Goal: Task Accomplishment & Management: Complete application form

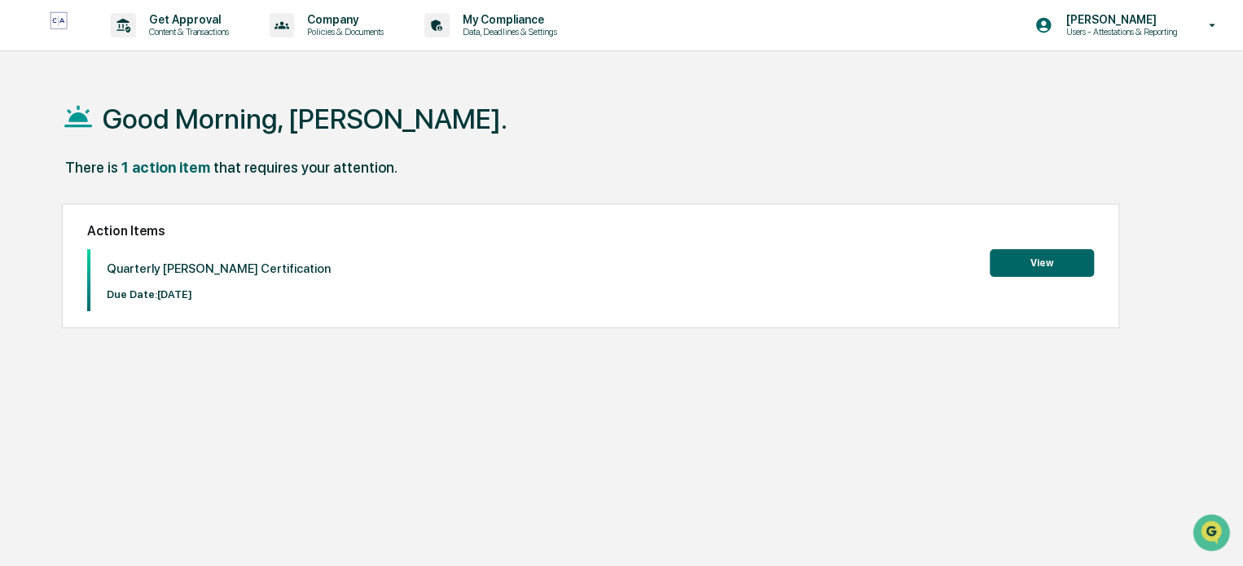
click at [1023, 256] on button "View" at bounding box center [1042, 263] width 104 height 28
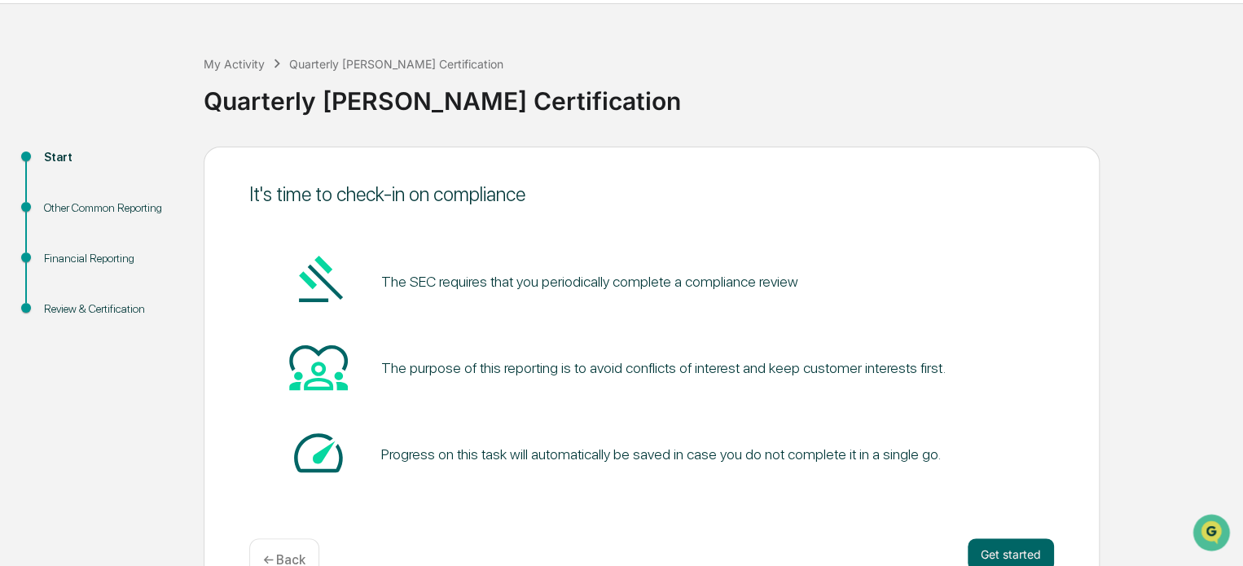
scroll to position [89, 0]
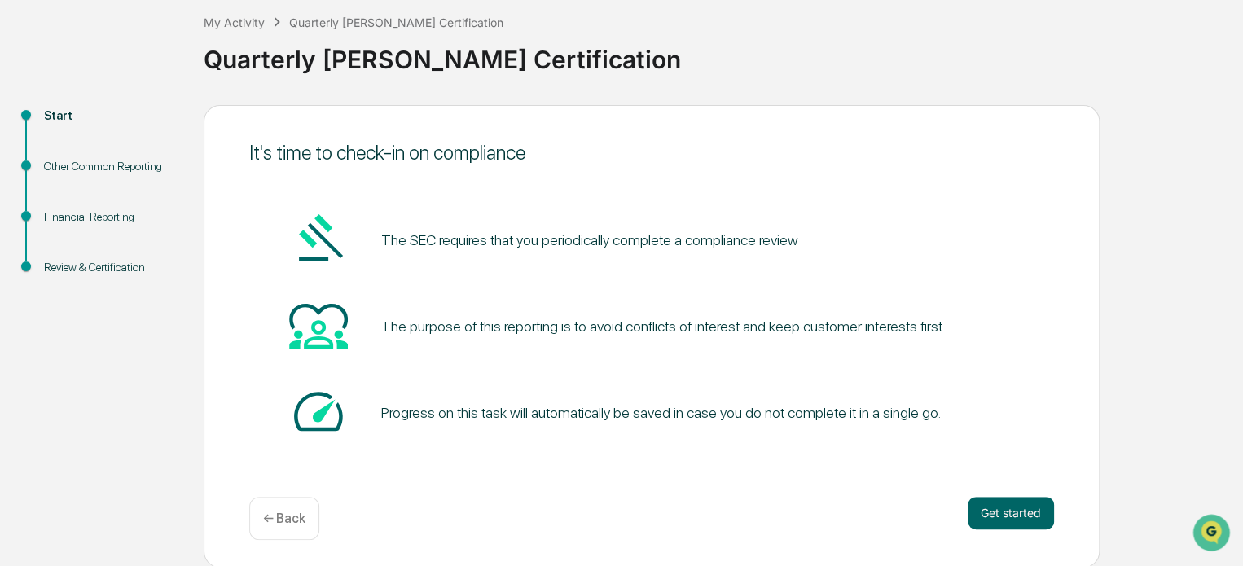
click at [1020, 511] on button "Get started" at bounding box center [1011, 513] width 86 height 33
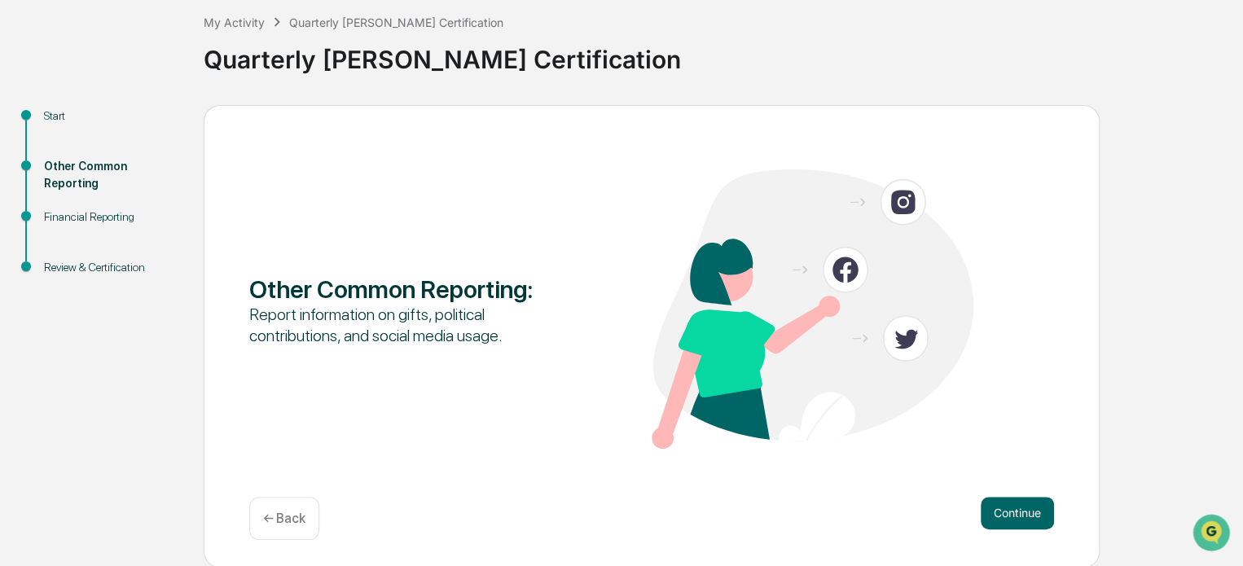
click at [1007, 508] on button "Continue" at bounding box center [1017, 513] width 73 height 33
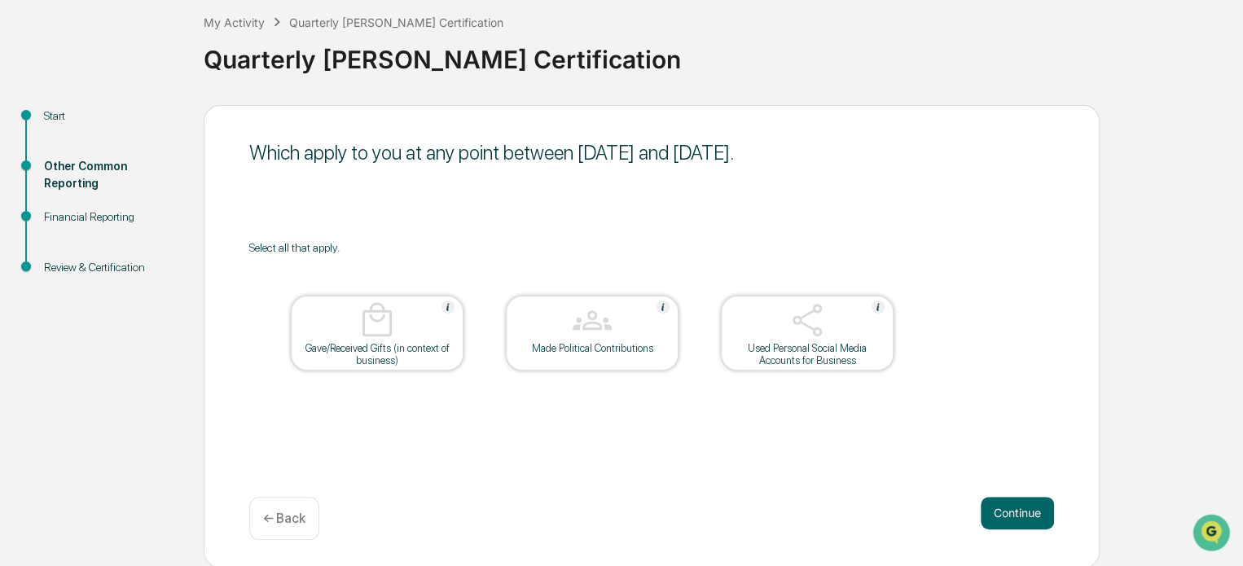
click at [416, 349] on div "Gave/Received Gifts (in context of business)" at bounding box center [377, 354] width 147 height 24
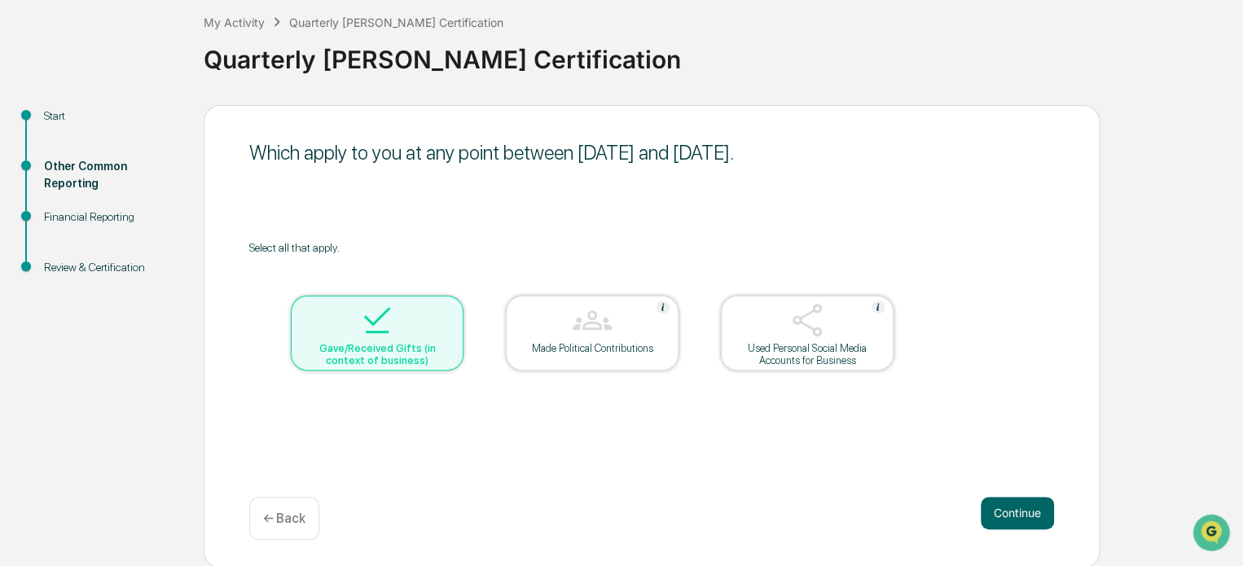
click at [511, 332] on div at bounding box center [592, 322] width 163 height 42
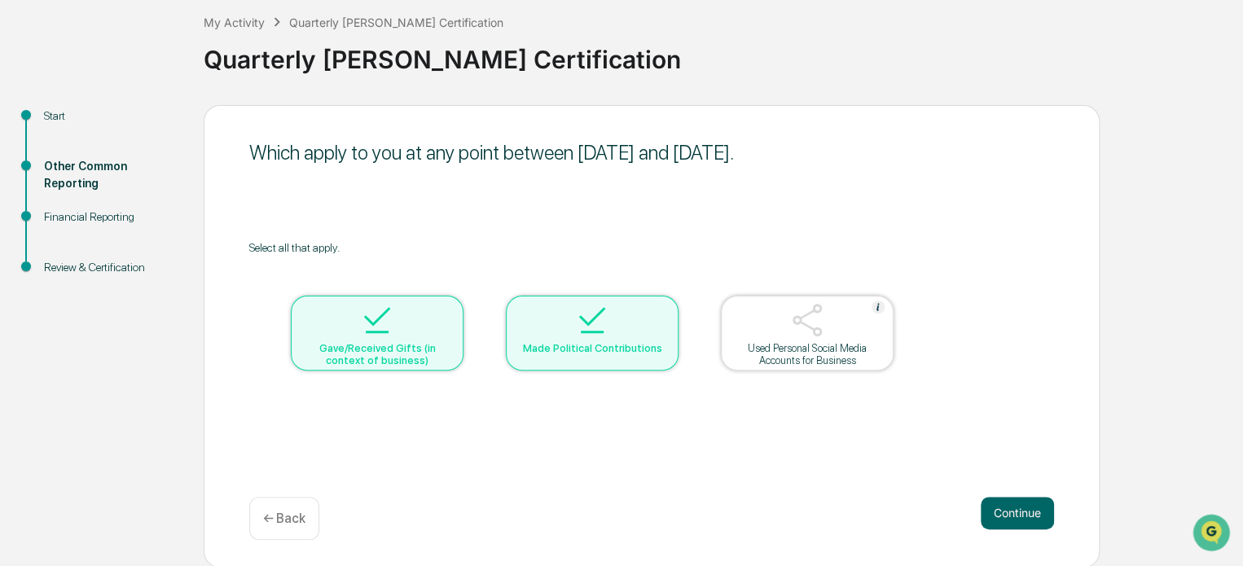
click at [758, 351] on div "Used Personal Social Media Accounts for Business" at bounding box center [807, 354] width 147 height 24
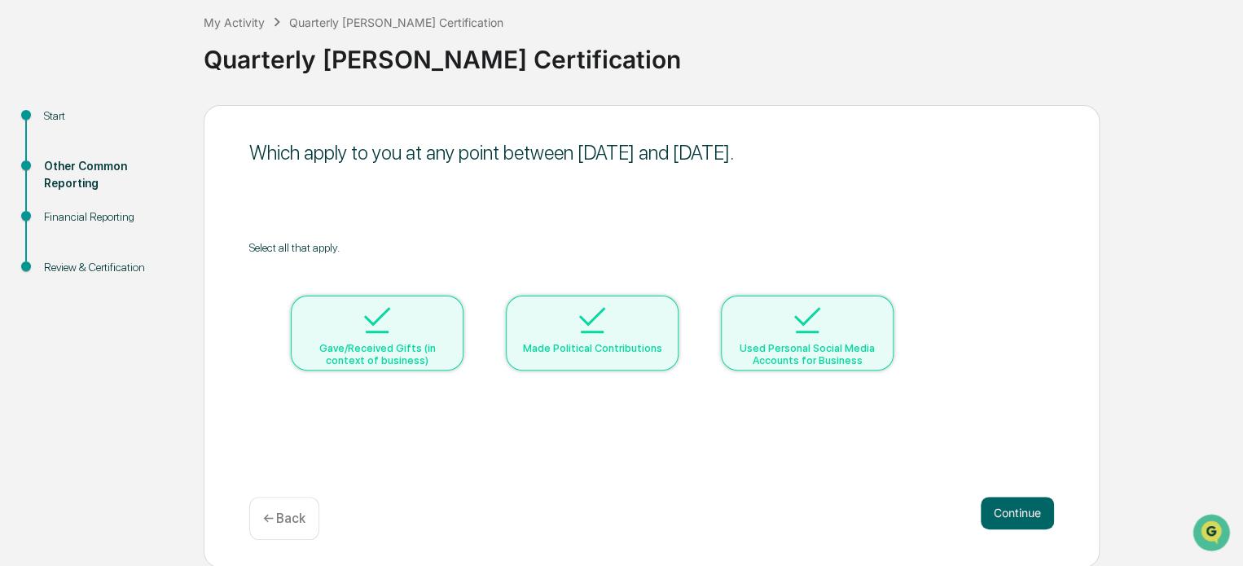
click at [349, 354] on div "Gave/Received Gifts (in context of business)" at bounding box center [377, 354] width 147 height 24
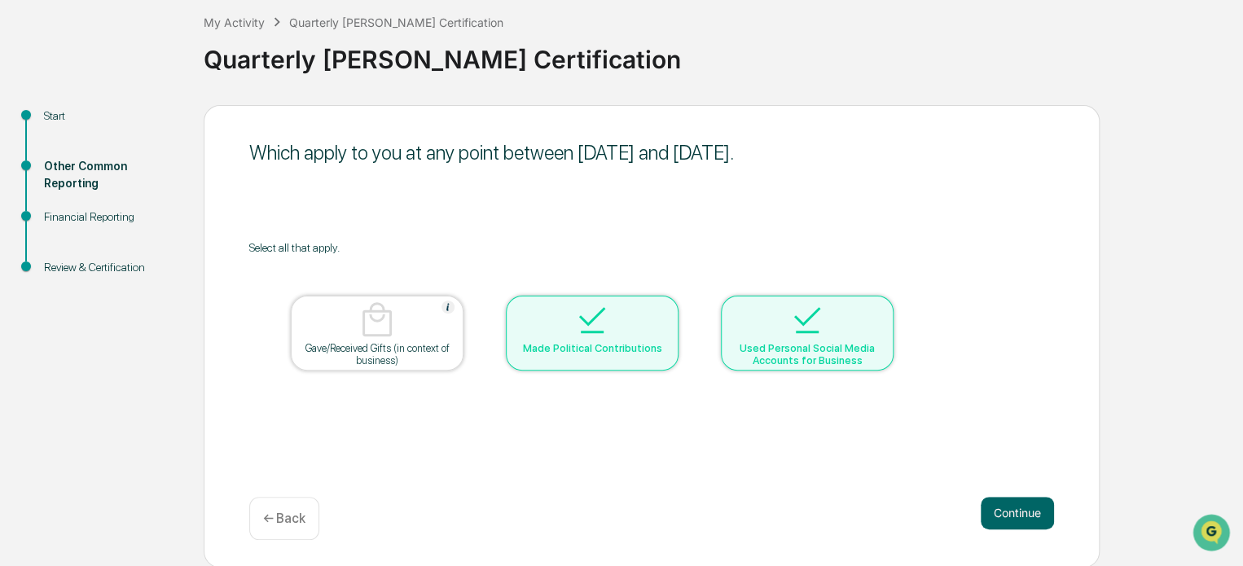
click at [599, 360] on div "Made Political Contributions" at bounding box center [592, 333] width 173 height 75
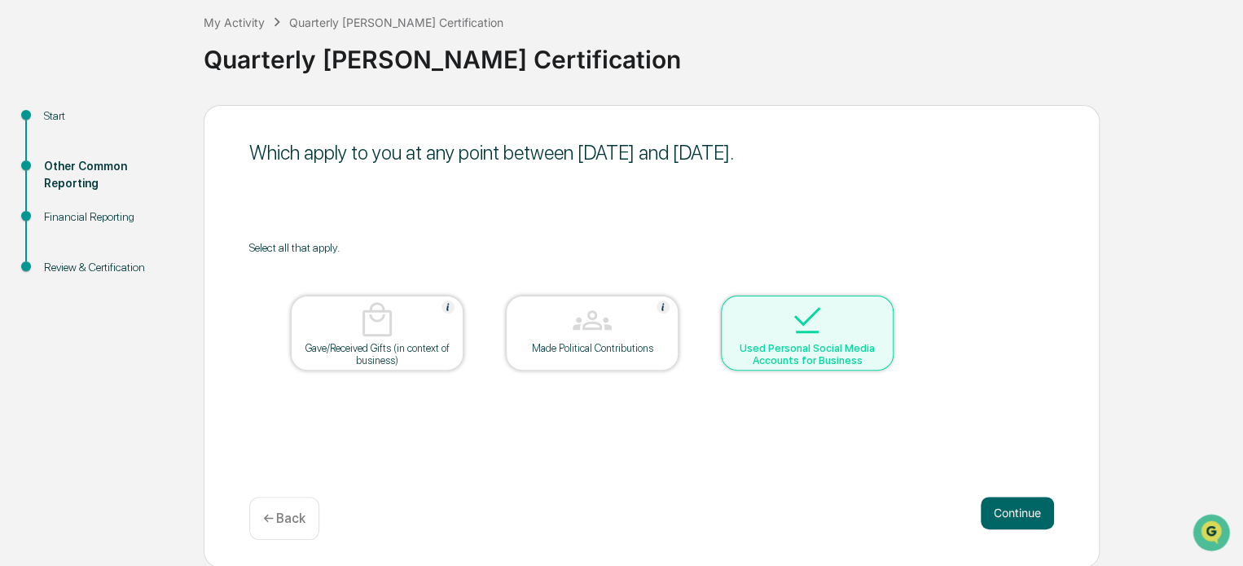
click at [788, 353] on div "Used Personal Social Media Accounts for Business" at bounding box center [807, 354] width 147 height 24
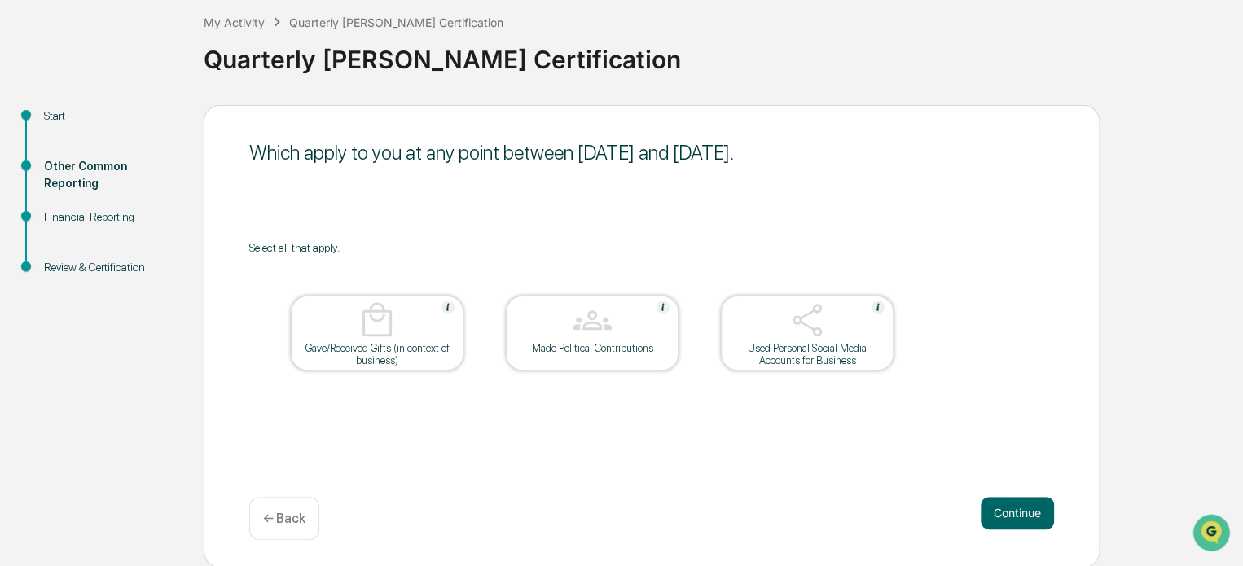
click at [1011, 516] on button "Continue" at bounding box center [1017, 513] width 73 height 33
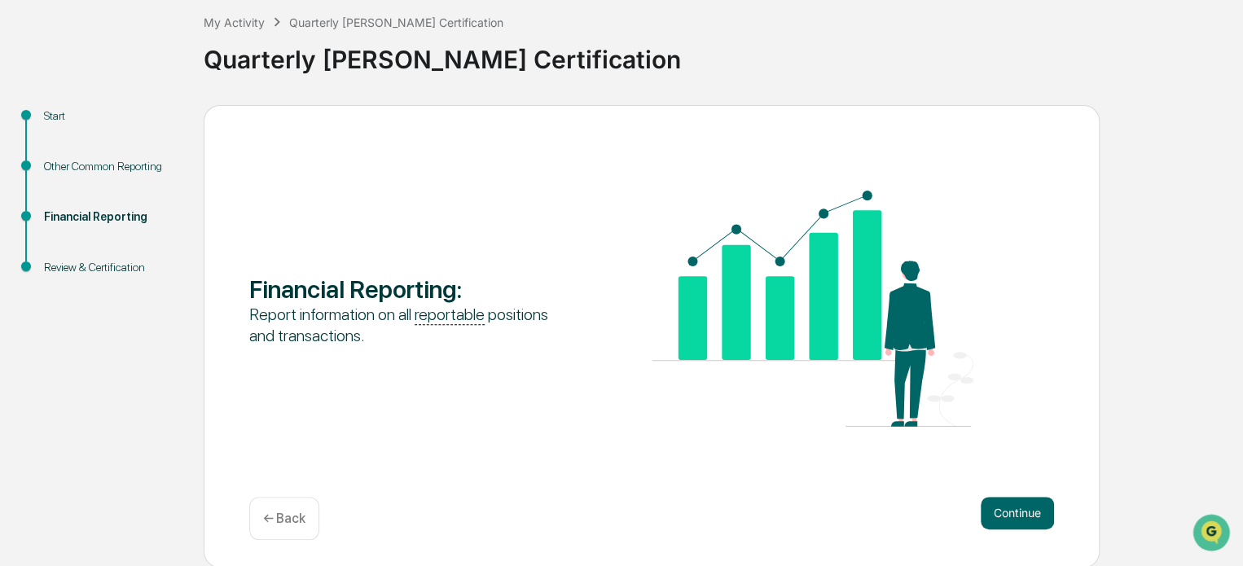
click at [1015, 510] on button "Continue" at bounding box center [1017, 513] width 73 height 33
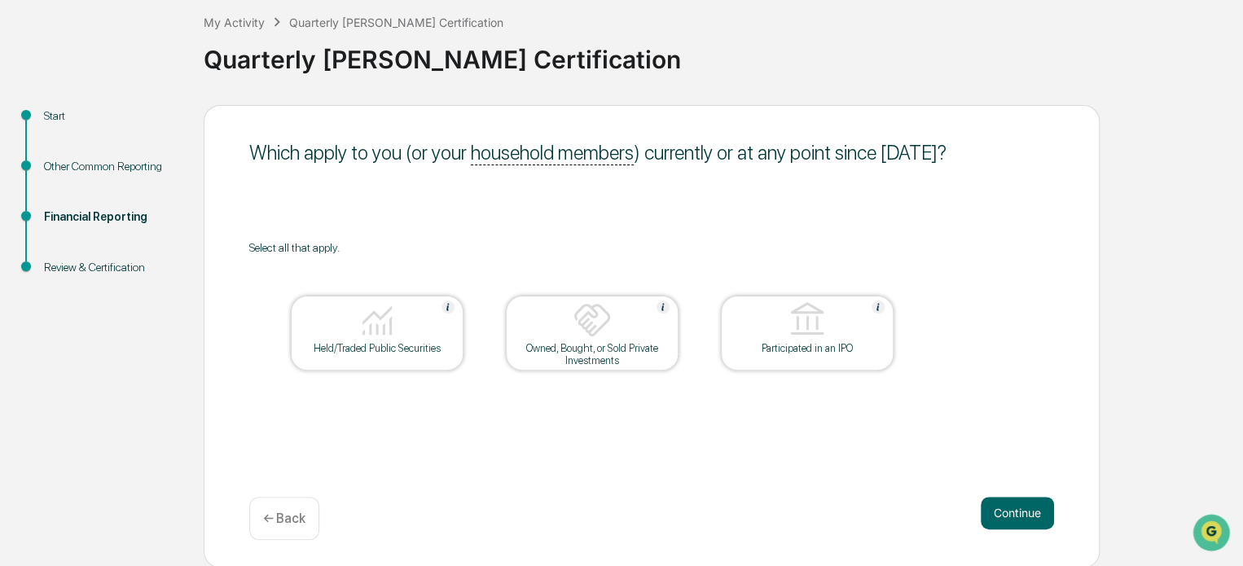
click at [1015, 510] on button "Continue" at bounding box center [1017, 513] width 73 height 33
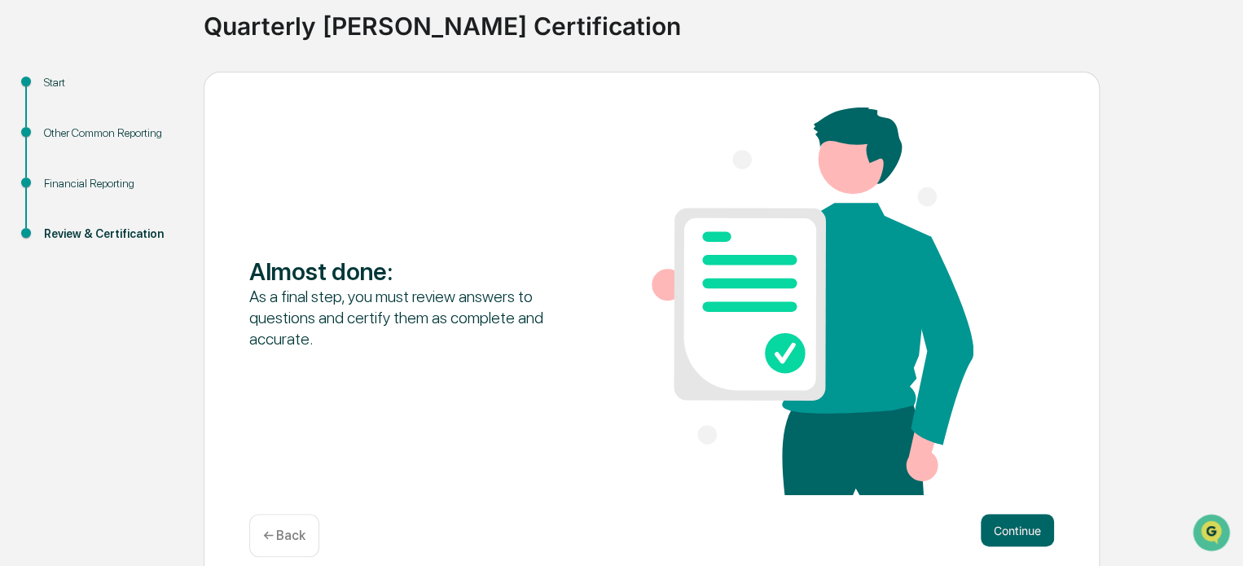
scroll to position [140, 0]
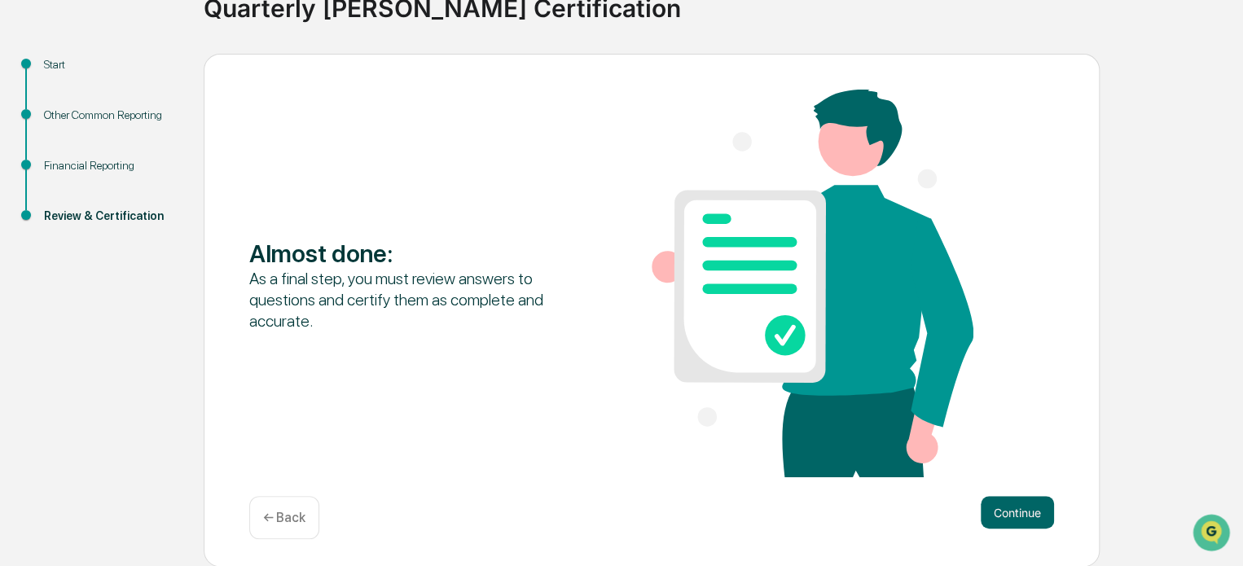
click at [1018, 501] on button "Continue" at bounding box center [1017, 512] width 73 height 33
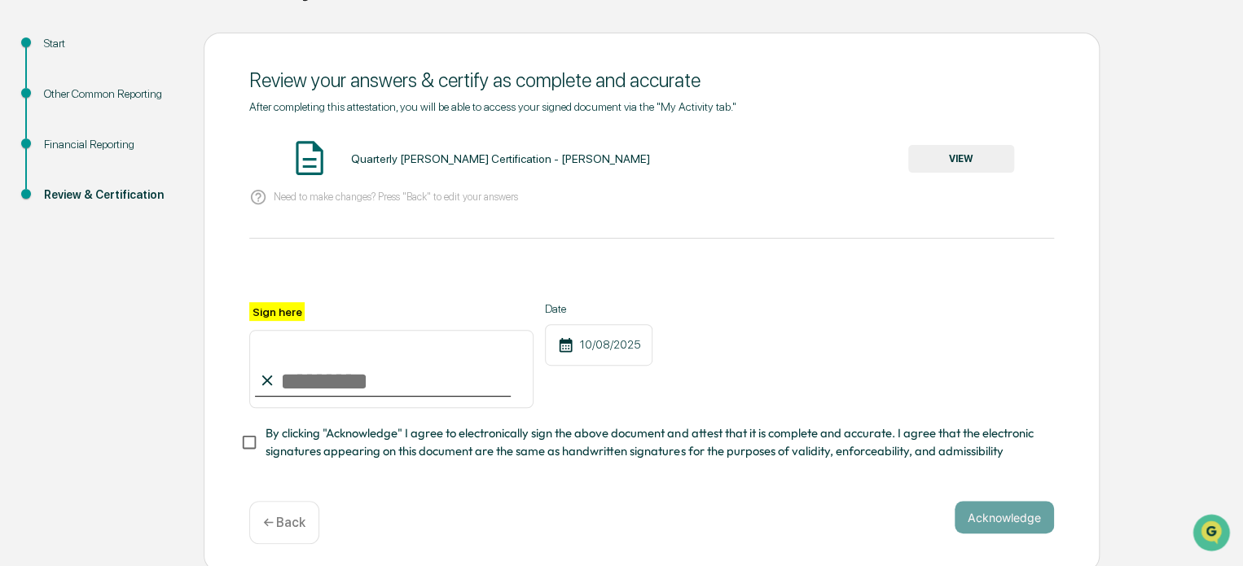
scroll to position [173, 0]
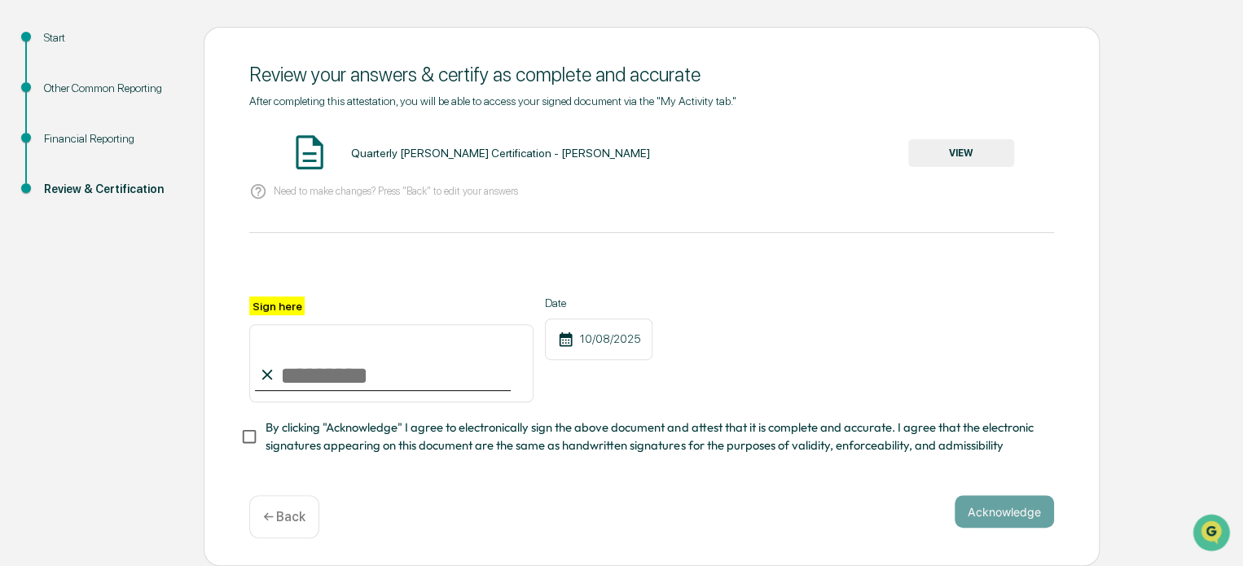
click at [333, 379] on input "Sign here" at bounding box center [391, 363] width 284 height 78
type input "**********"
click at [1016, 510] on button "Acknowledge" at bounding box center [1004, 511] width 99 height 33
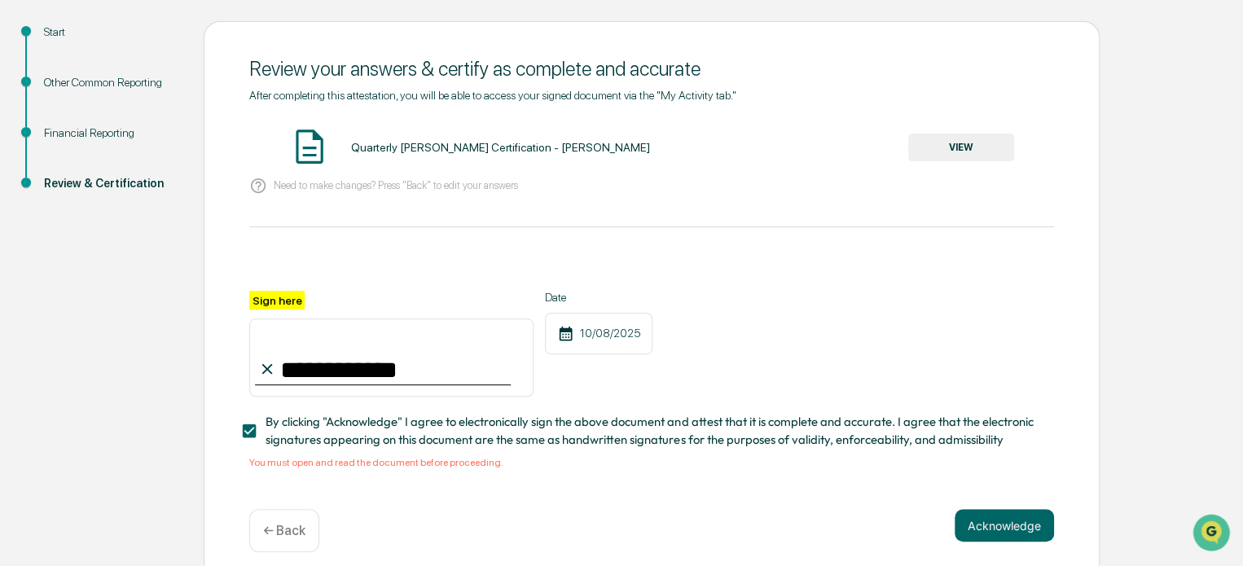
click at [958, 148] on button "VIEW" at bounding box center [961, 148] width 106 height 28
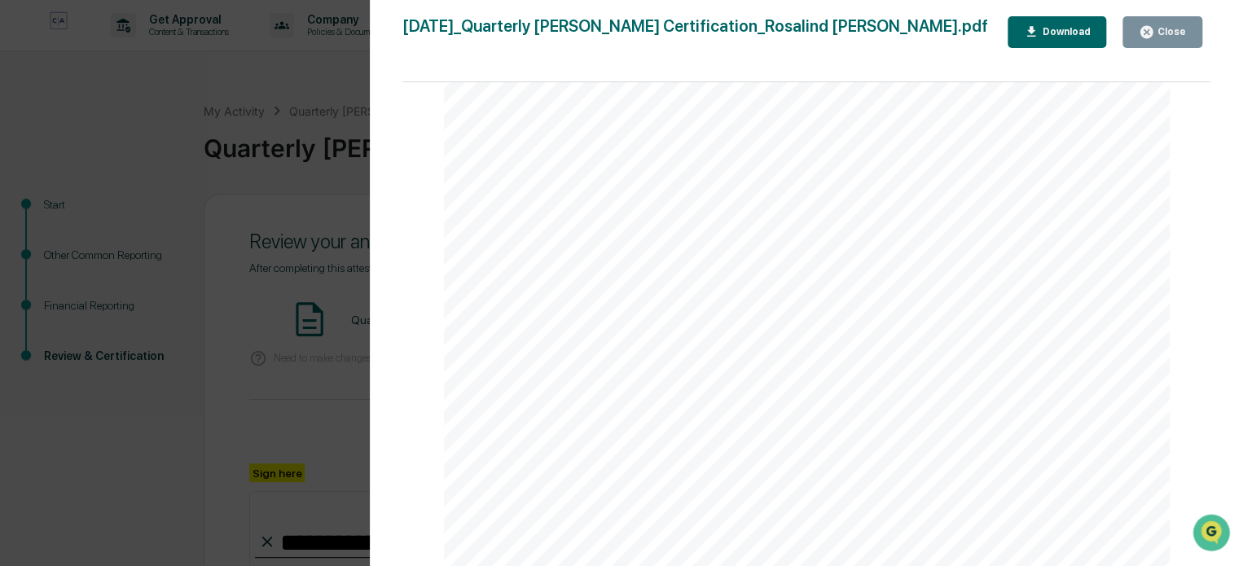
scroll to position [0, 0]
click at [1170, 25] on div "Close" at bounding box center [1162, 31] width 47 height 15
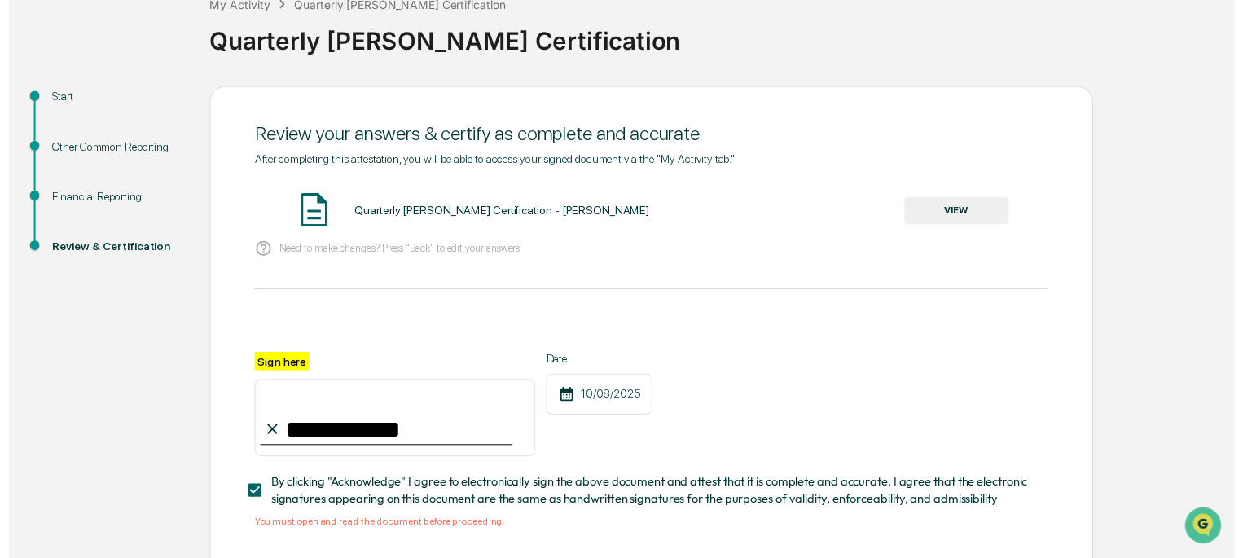
scroll to position [192, 0]
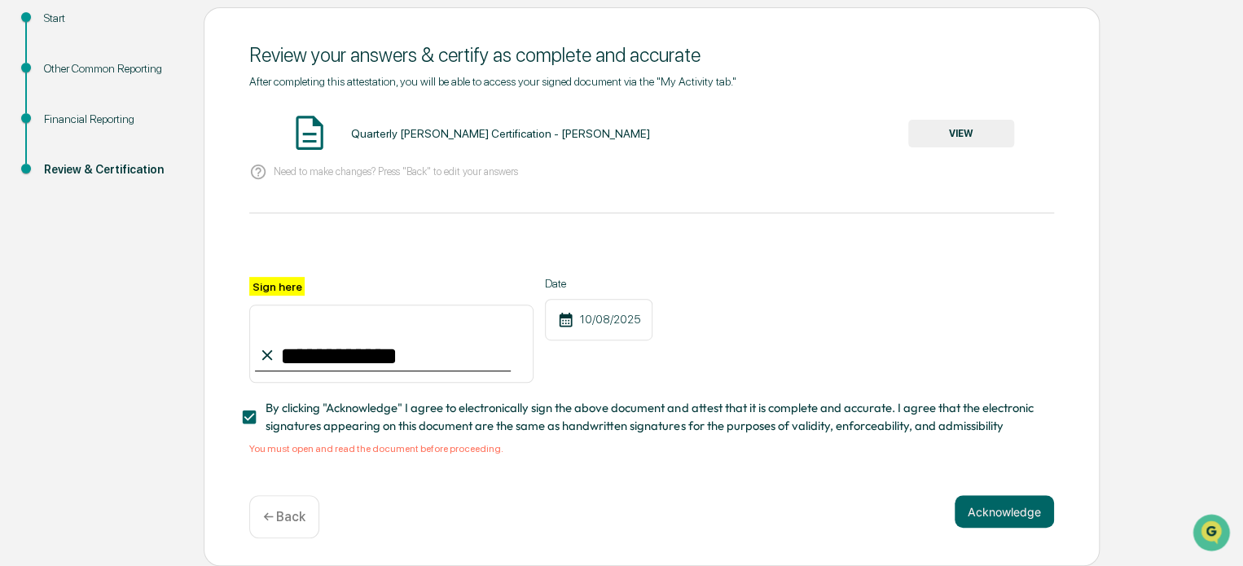
click at [1015, 512] on button "Acknowledge" at bounding box center [1004, 511] width 99 height 33
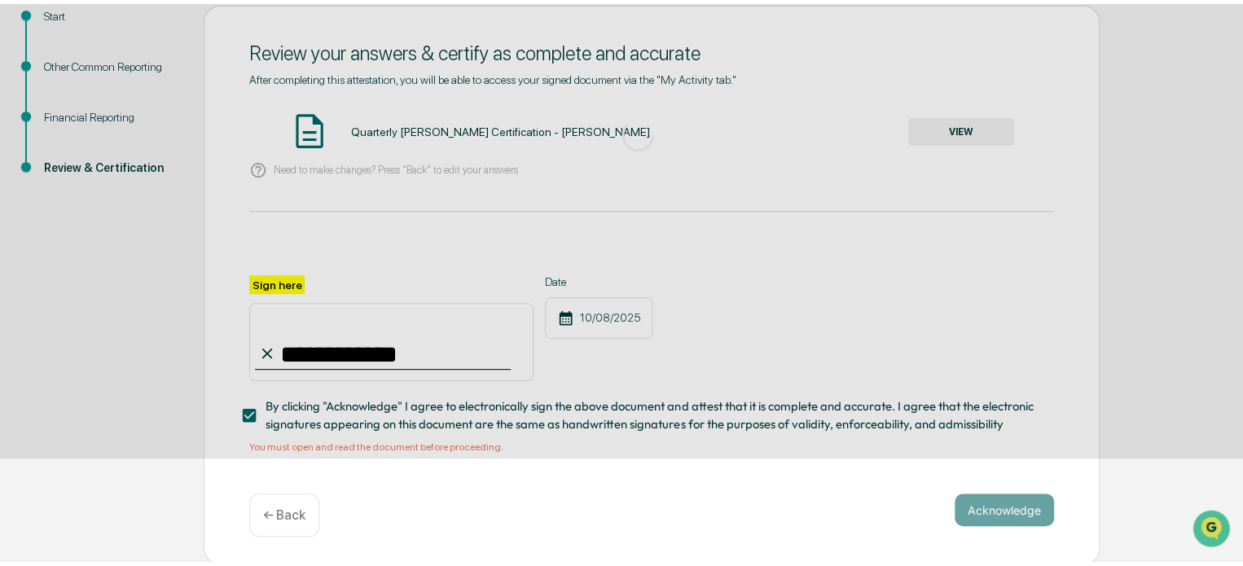
scroll to position [89, 0]
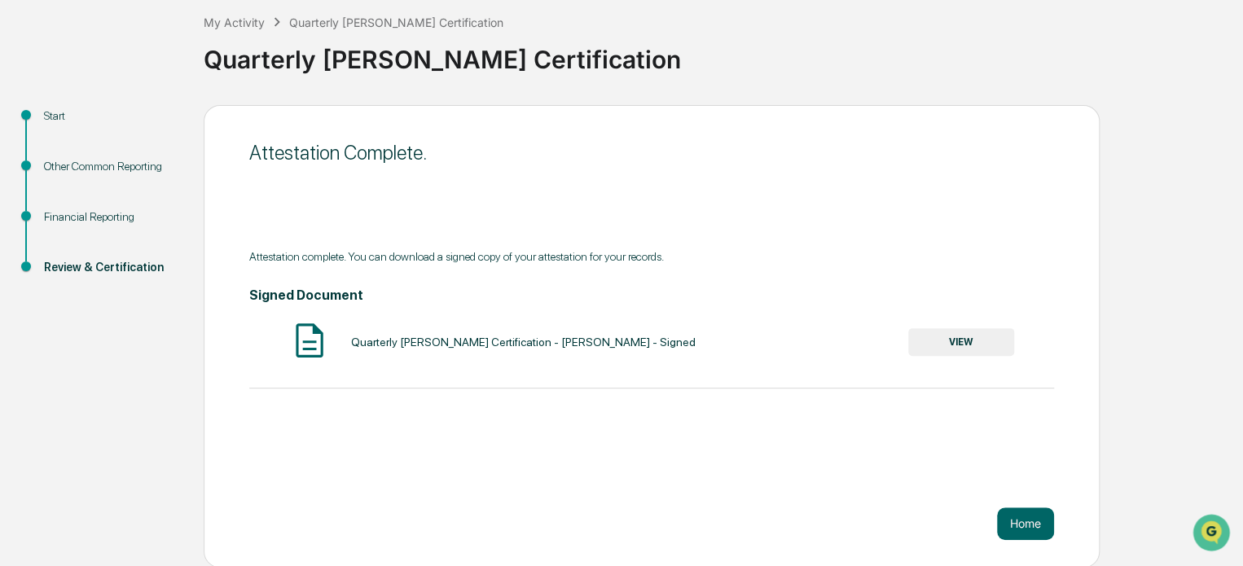
click at [890, 408] on div "Attestation complete. You can download a signed copy of your attestation for yo…" at bounding box center [651, 331] width 805 height 163
click at [1032, 527] on button "Home" at bounding box center [1025, 523] width 57 height 33
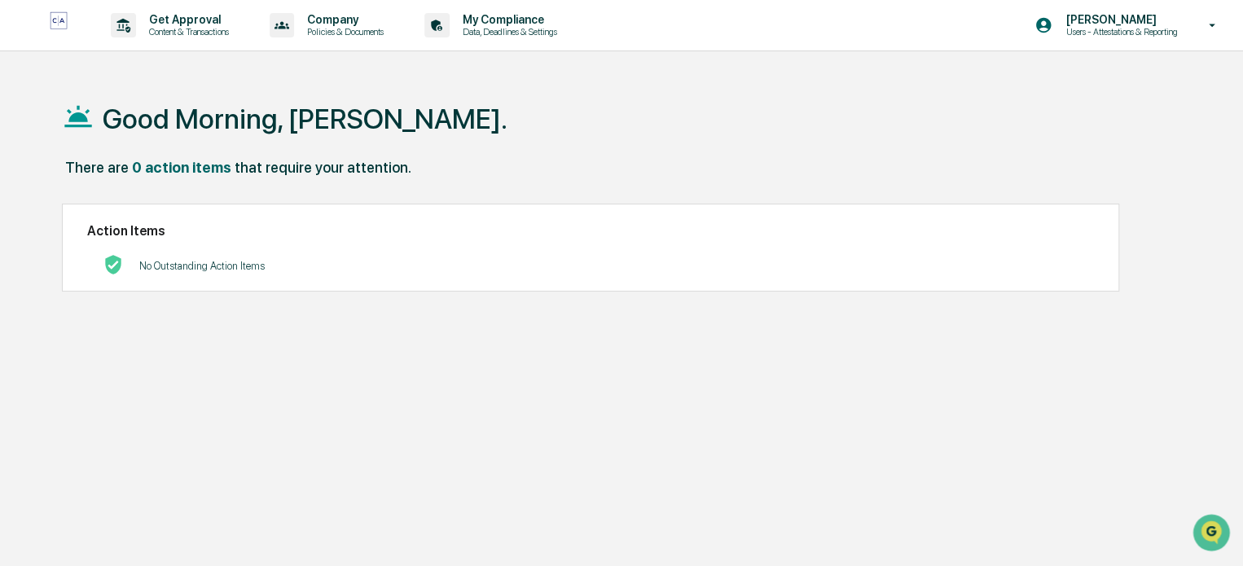
click at [1210, 29] on icon at bounding box center [1212, 25] width 29 height 15
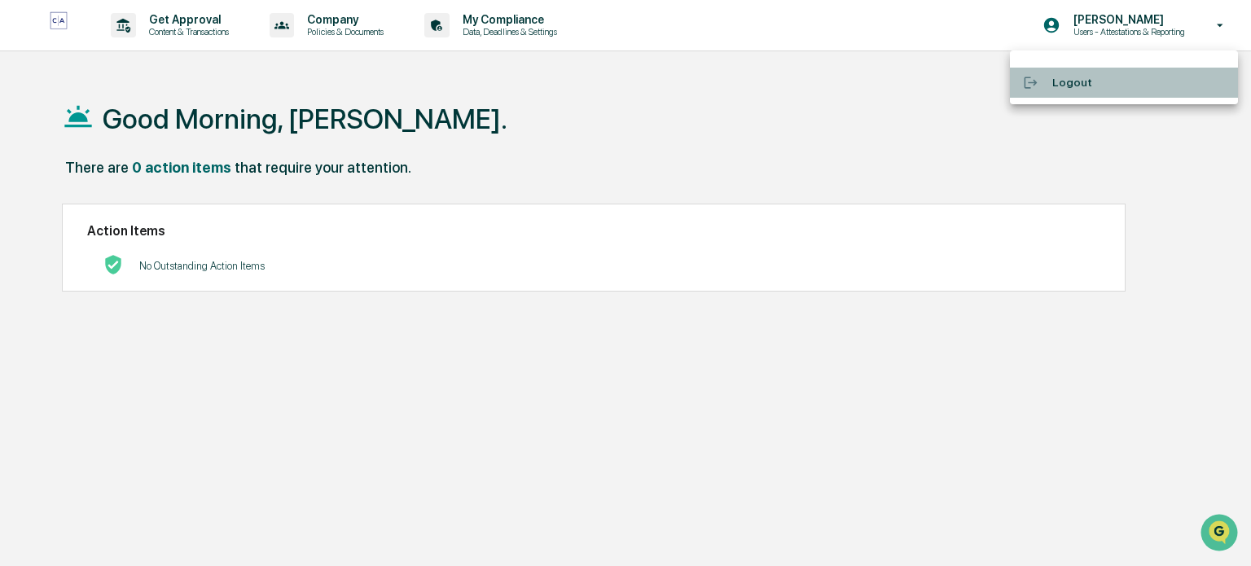
click at [1075, 85] on li "Logout" at bounding box center [1124, 83] width 228 height 30
